Goal: Register for event/course

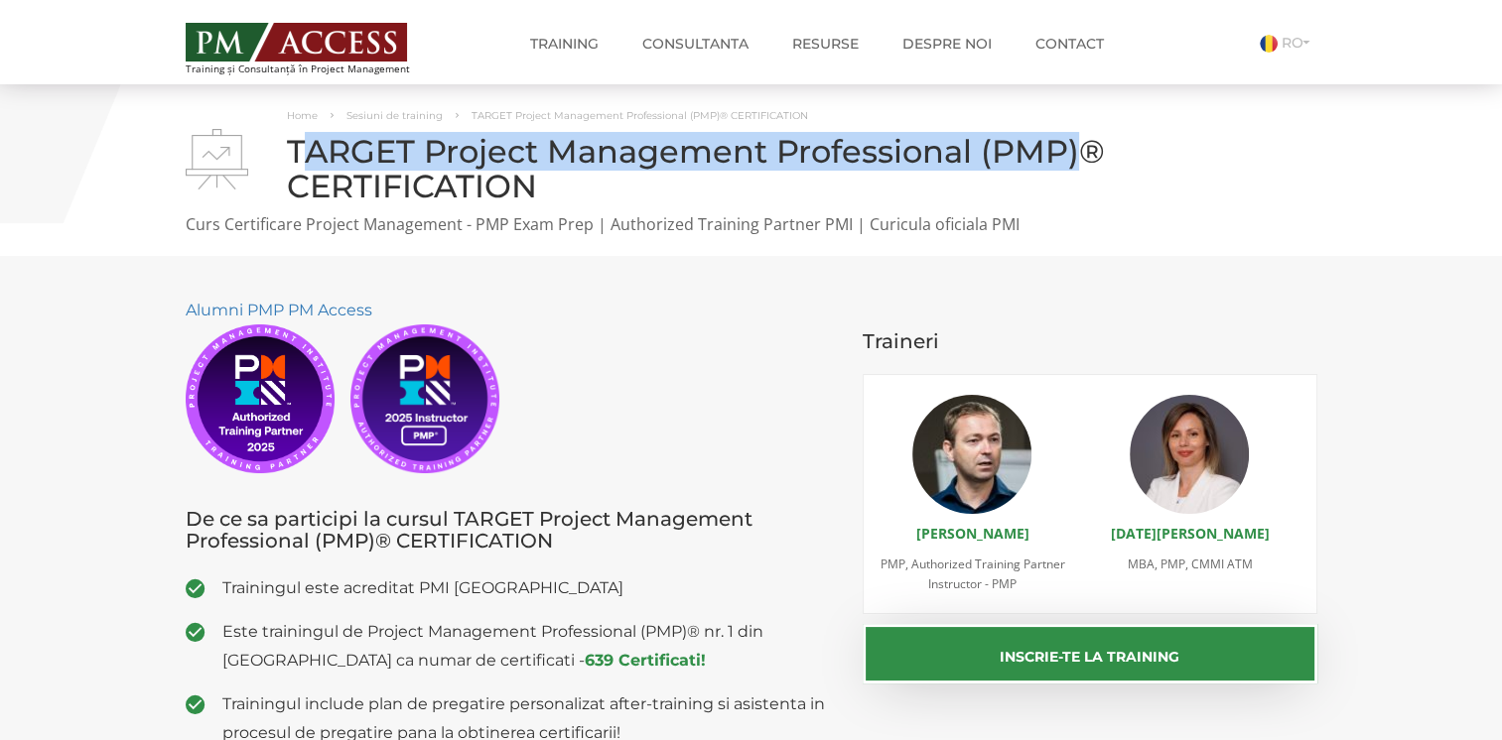
drag, startPoint x: 299, startPoint y: 155, endPoint x: 1071, endPoint y: 145, distance: 772.3
click at [1071, 145] on h1 "TARGET Project Management Professional (PMP)® CERTIFICATION" at bounding box center [752, 168] width 1132 height 69
drag, startPoint x: 289, startPoint y: 160, endPoint x: 1080, endPoint y: 156, distance: 791.1
click at [1080, 156] on h1 "TARGET Project Management Professional (PMP)® CERTIFICATION" at bounding box center [752, 168] width 1132 height 69
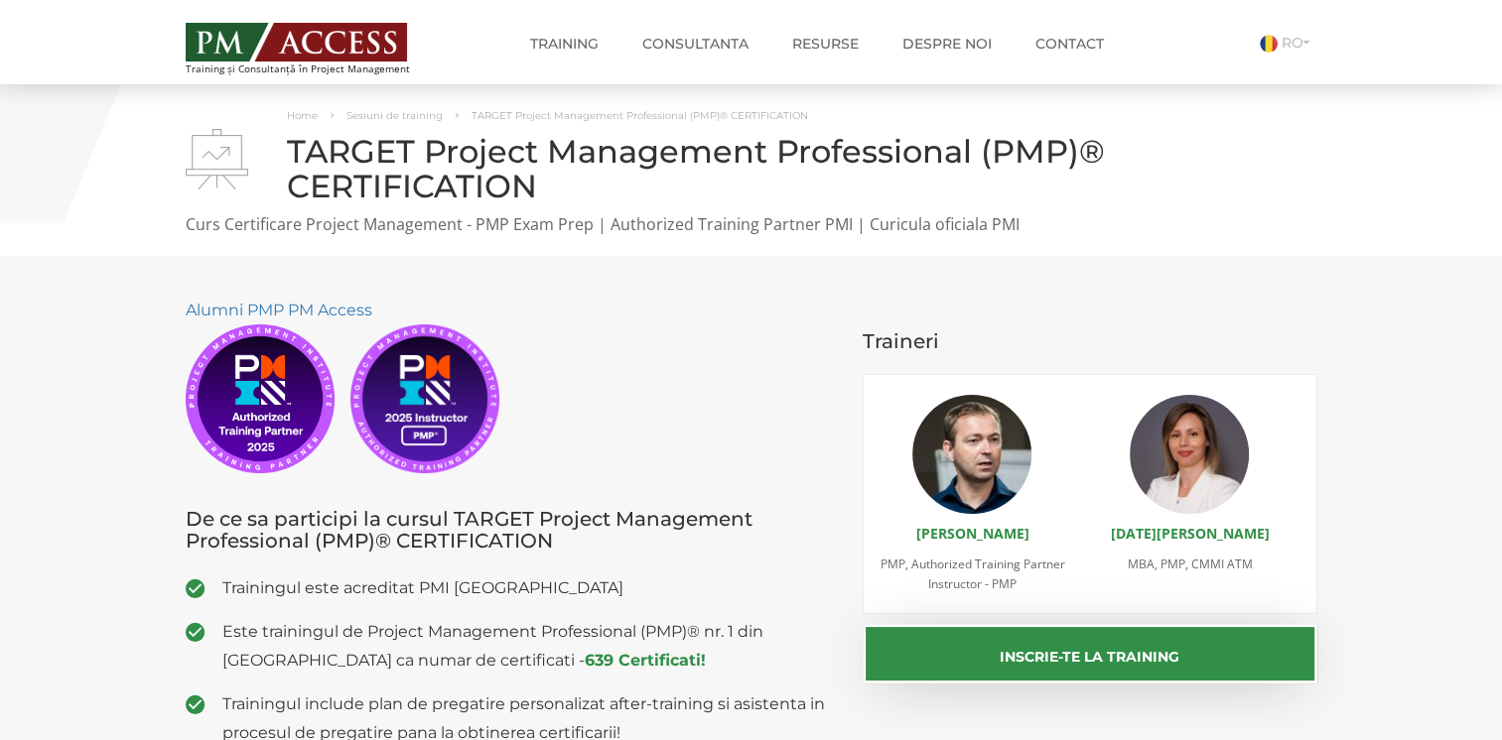
click at [1397, 502] on section "Alumni PMP PM Access De ce sa participi la cursul TARGET Project Management Pro…" at bounding box center [751, 674] width 1502 height 836
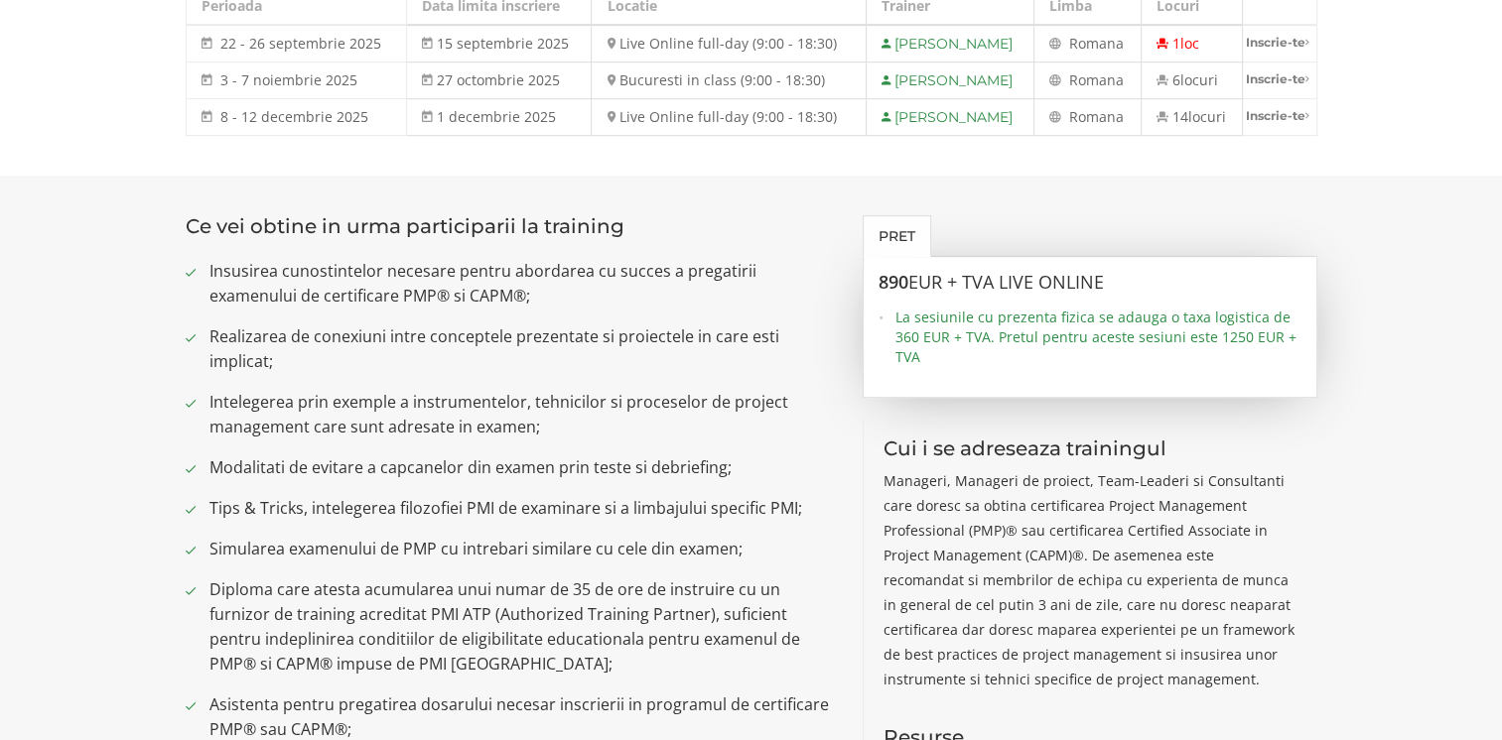
scroll to position [1191, 0]
drag, startPoint x: 908, startPoint y: 282, endPoint x: 882, endPoint y: 282, distance: 25.8
click at [882, 282] on h3 "890 EUR + TVA LIVE ONLINE" at bounding box center [1089, 280] width 423 height 20
click at [1126, 330] on span "La sesiunile cu prezenta fizica se adauga o taxa logistica de 360 EUR + TVA. Pr…" at bounding box center [1098, 335] width 406 height 60
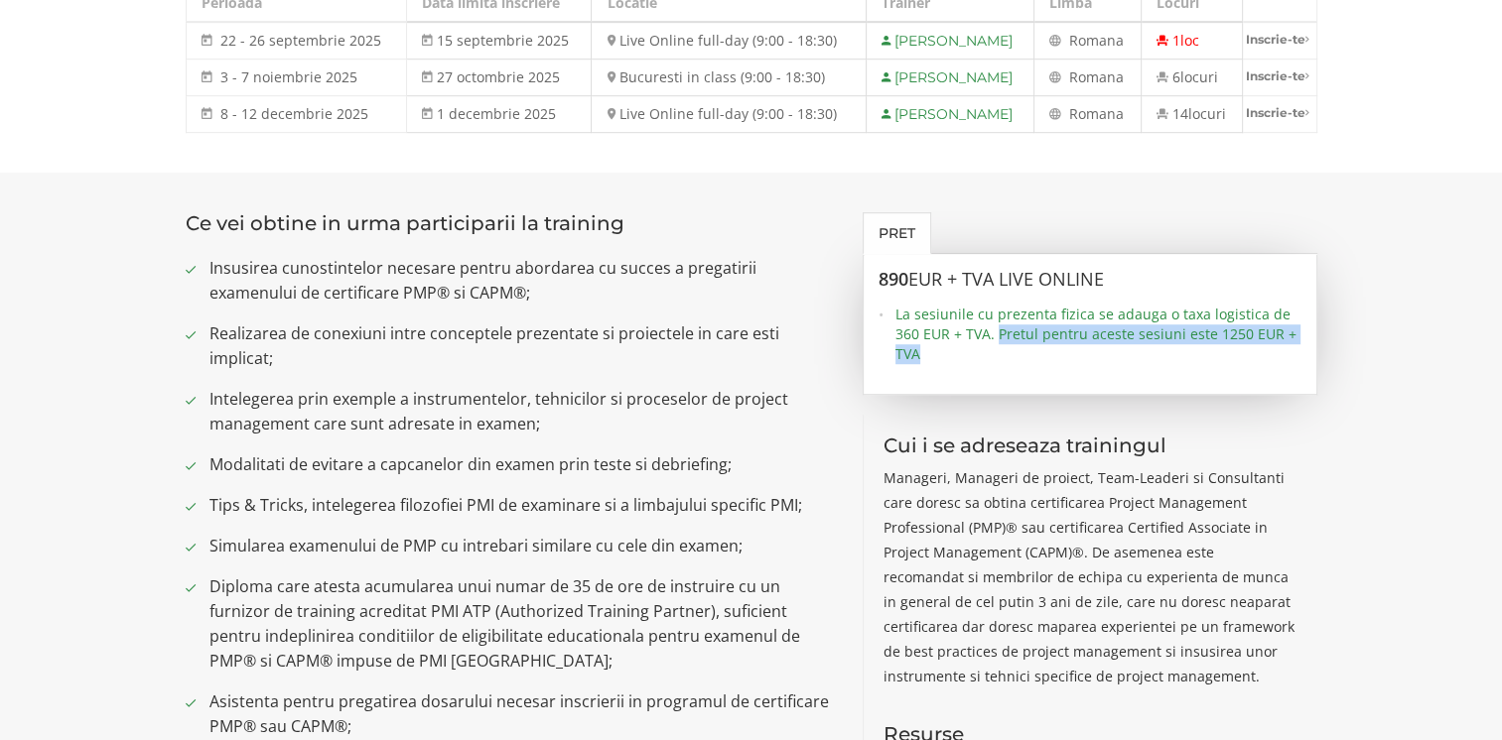
drag, startPoint x: 997, startPoint y: 334, endPoint x: 1008, endPoint y: 344, distance: 15.4
click at [1008, 344] on span "La sesiunile cu prezenta fizica se adauga o taxa logistica de 360 EUR + TVA. Pr…" at bounding box center [1098, 335] width 406 height 60
drag, startPoint x: 1008, startPoint y: 344, endPoint x: 1017, endPoint y: 357, distance: 16.3
click at [1017, 357] on span "La sesiunile cu prezenta fizica se adauga o taxa logistica de 360 EUR + TVA. Pr…" at bounding box center [1098, 335] width 406 height 60
click at [1025, 333] on span "La sesiunile cu prezenta fizica se adauga o taxa logistica de 360 EUR + TVA. Pr…" at bounding box center [1098, 335] width 406 height 60
